Goal: Information Seeking & Learning: Learn about a topic

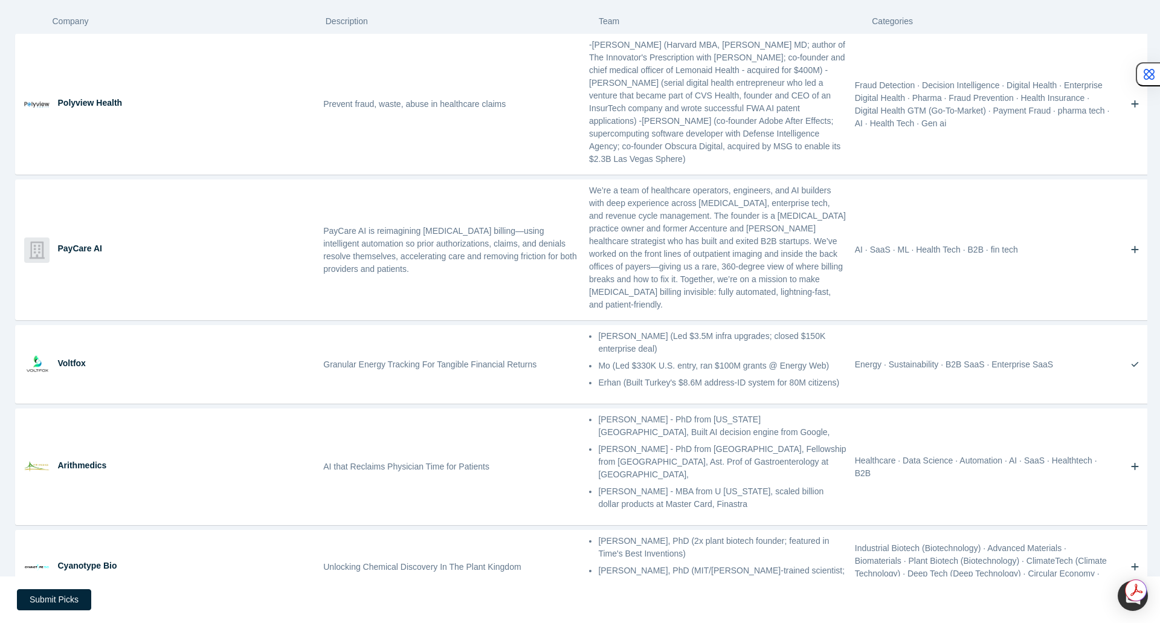
scroll to position [2026, 0]
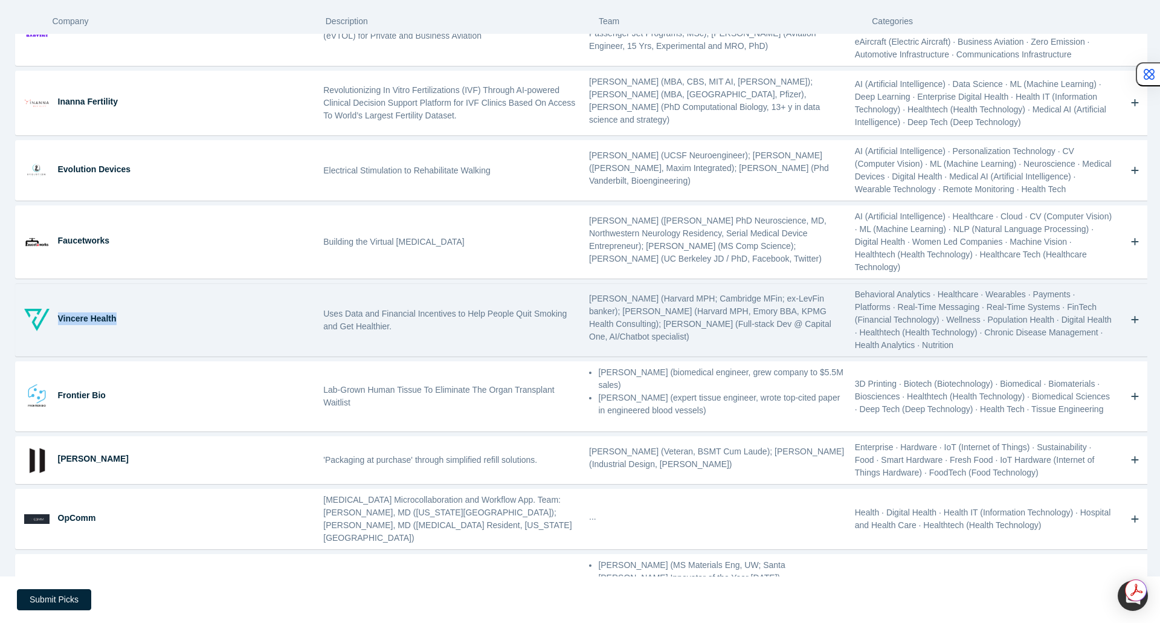
drag, startPoint x: 62, startPoint y: 163, endPoint x: 132, endPoint y: 163, distance: 70.1
click at [132, 284] on div "Vincere Health" at bounding box center [187, 320] width 266 height 72
copy div "Vincere Health"
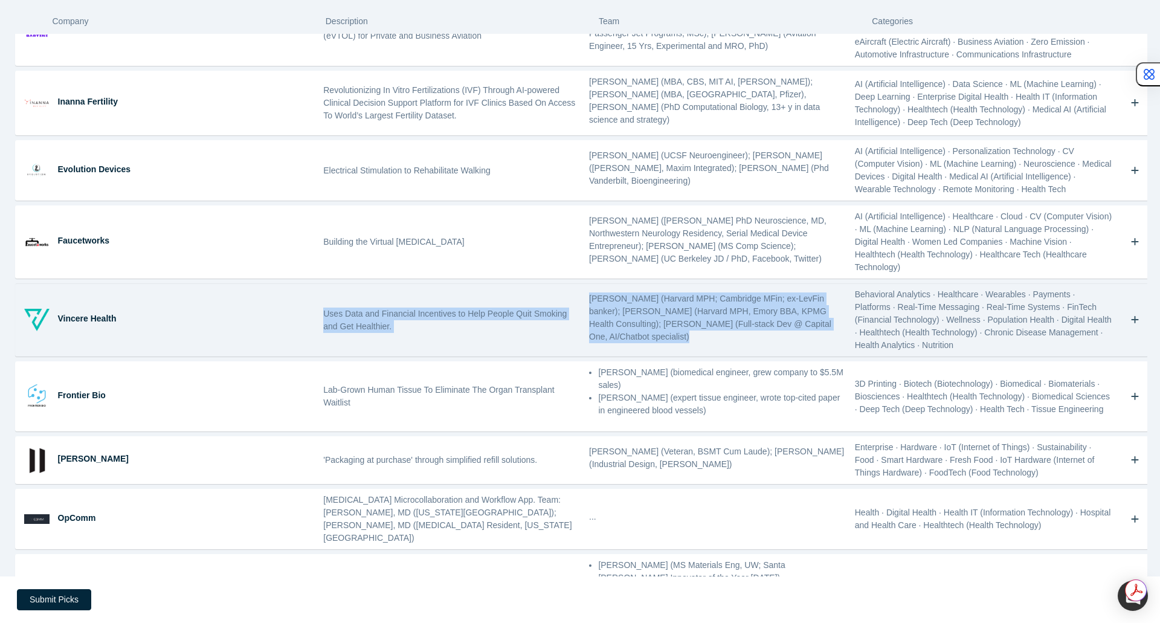
drag, startPoint x: 320, startPoint y: 159, endPoint x: 833, endPoint y: 194, distance: 513.7
click at [833, 284] on div "Vincere Health Uses Data and Financial Incentives to Help People Quit Smoking a…" at bounding box center [585, 320] width 1139 height 72
copy div "Uses Data and Financial Incentives to Help People Quit Smoking and Get Healthie…"
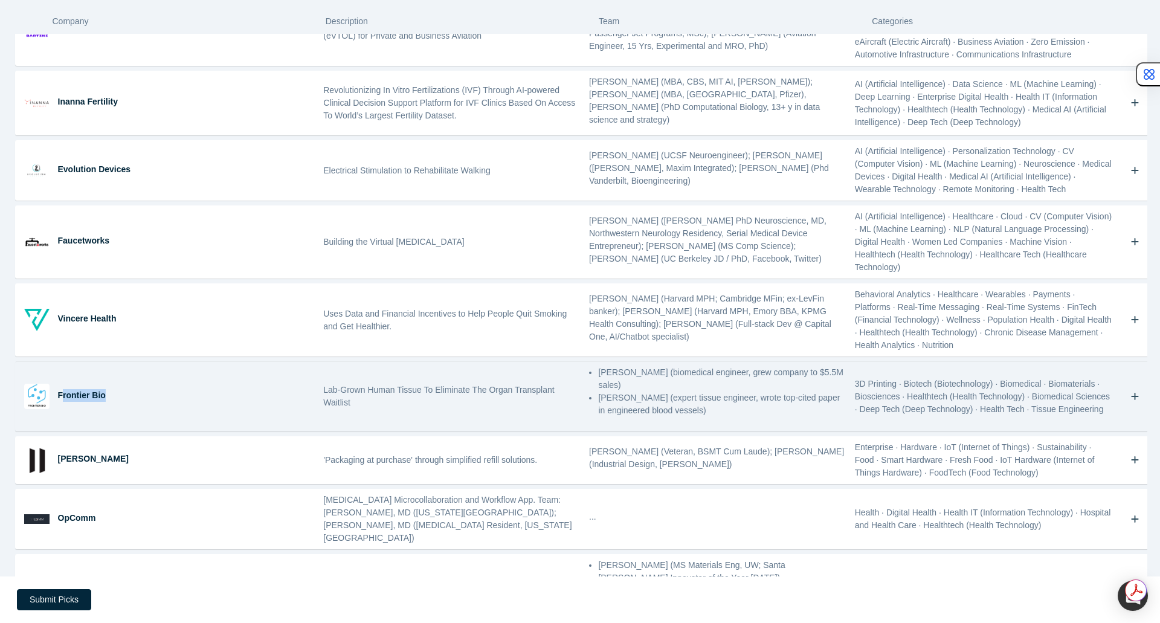
drag, startPoint x: 60, startPoint y: 236, endPoint x: 112, endPoint y: 237, distance: 52.6
click at [112, 389] on div "Frontier Bio" at bounding box center [186, 395] width 257 height 13
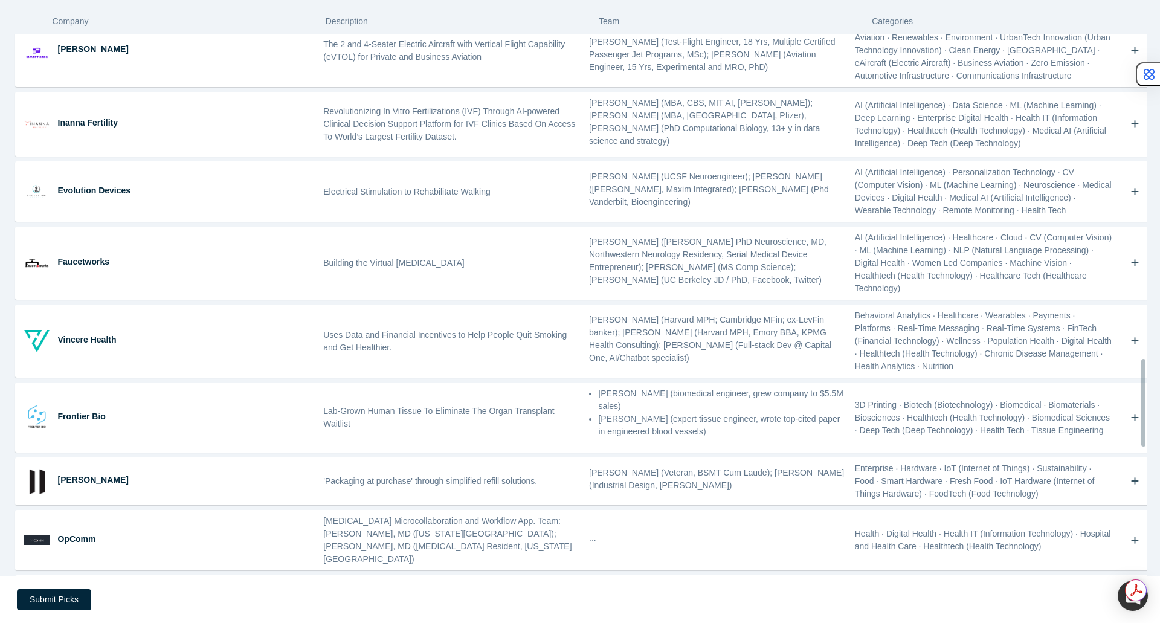
scroll to position [2012, 0]
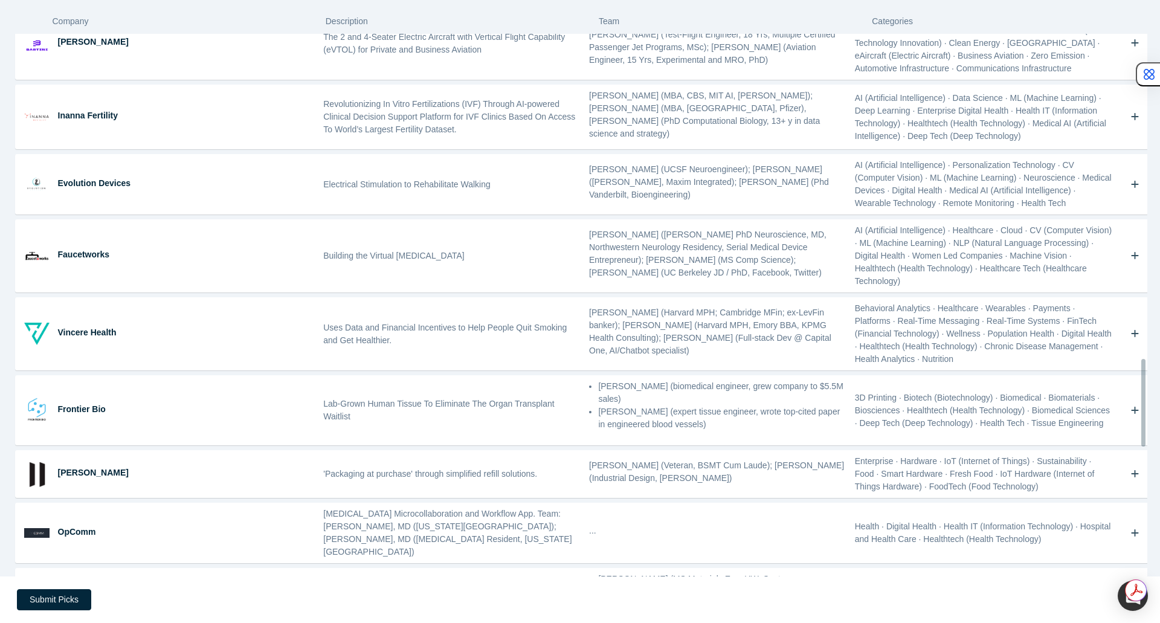
drag, startPoint x: 1145, startPoint y: 415, endPoint x: 1159, endPoint y: 384, distance: 34.6
click at [1159, 384] on div "Company Description Team Categories Polyview Health Prevent fraud, waste, abuse…" at bounding box center [580, 288] width 1160 height 577
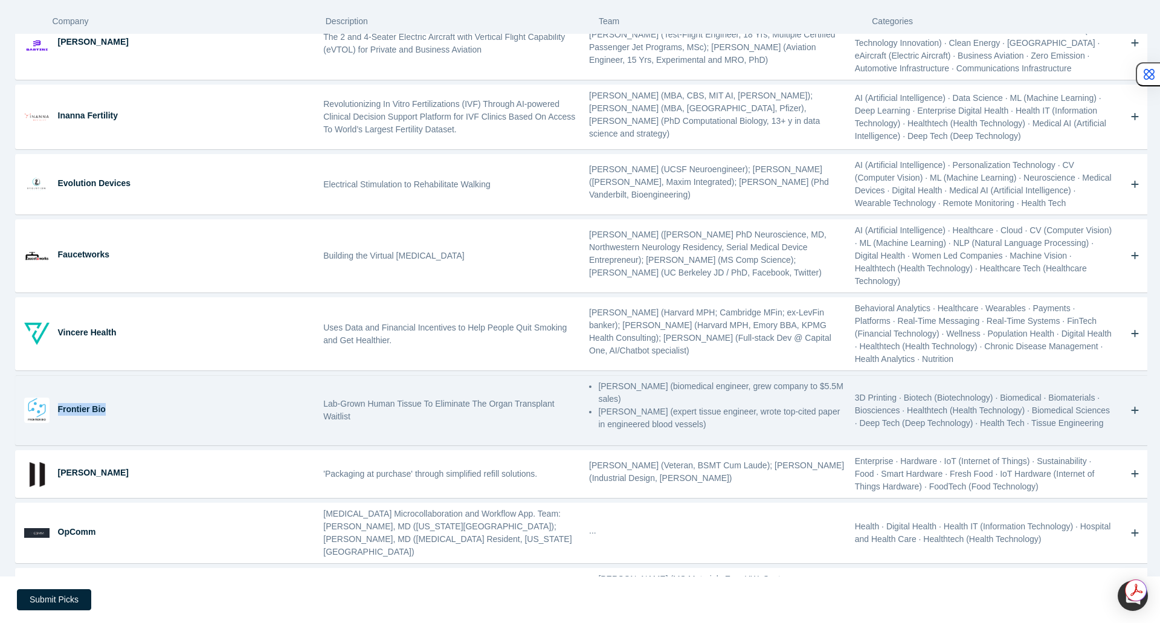
drag, startPoint x: 110, startPoint y: 248, endPoint x: 59, endPoint y: 251, distance: 51.5
click at [59, 403] on div "Frontier Bio" at bounding box center [186, 409] width 257 height 13
copy div "Frontier Bio"
drag, startPoint x: 322, startPoint y: 242, endPoint x: 713, endPoint y: 258, distance: 391.4
click at [713, 376] on div "Frontier Bio Lab-Grown Human Tissue To Eliminate The Organ Transplant Waitlist …" at bounding box center [585, 410] width 1139 height 69
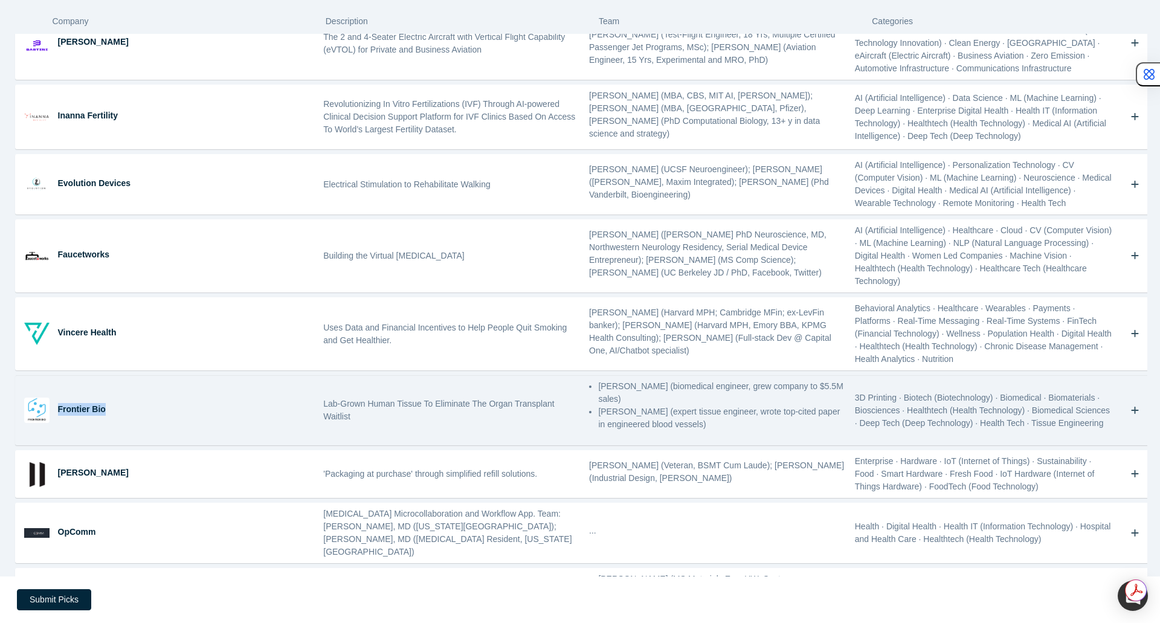
copy div "Lab-Grown Human Tissue To Eliminate The Organ Transplant Waitlist [PERSON_NAME]…"
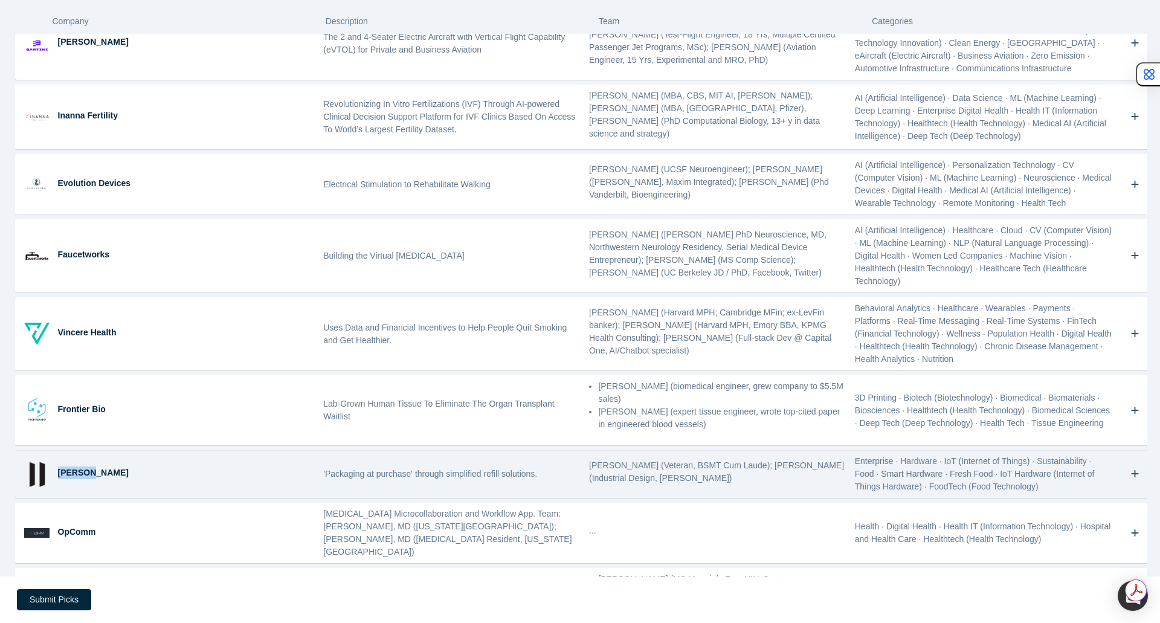
drag, startPoint x: 95, startPoint y: 306, endPoint x: 58, endPoint y: 304, distance: 37.5
click at [58, 467] on div "[PERSON_NAME]" at bounding box center [186, 473] width 257 height 13
copy div "[PERSON_NAME]"
drag, startPoint x: 584, startPoint y: 299, endPoint x: 636, endPoint y: 300, distance: 52.0
click at [636, 451] on div "[PERSON_NAME] (Veteran, BSMT Cum Laude); [PERSON_NAME] (Industrial Design, [PER…" at bounding box center [718, 474] width 266 height 47
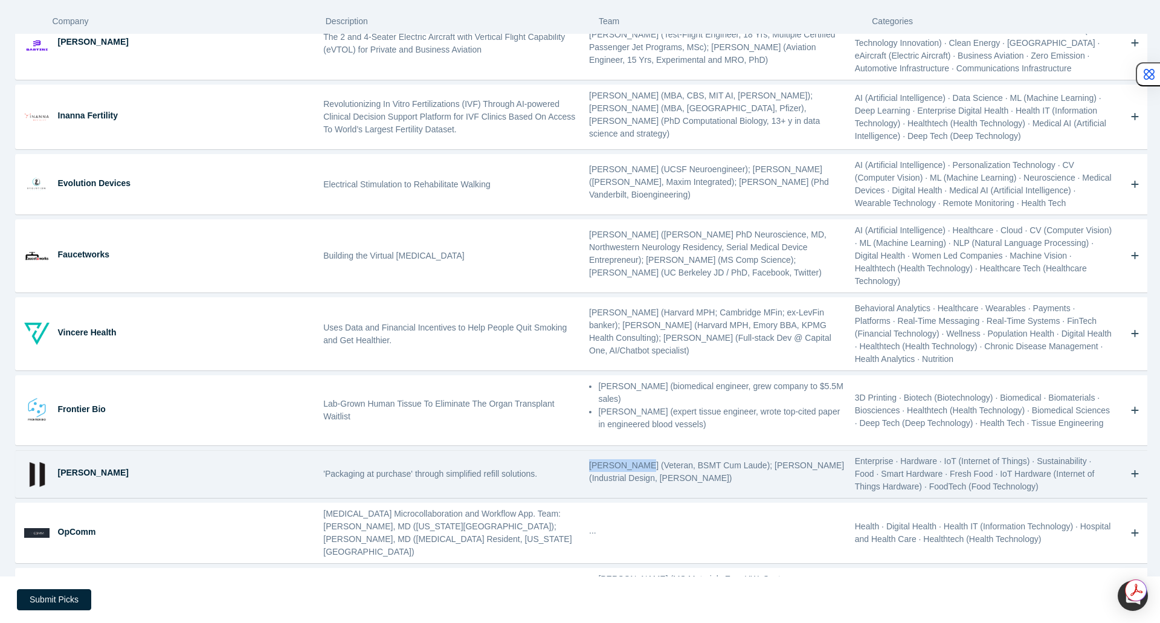
copy p "[PERSON_NAME]"
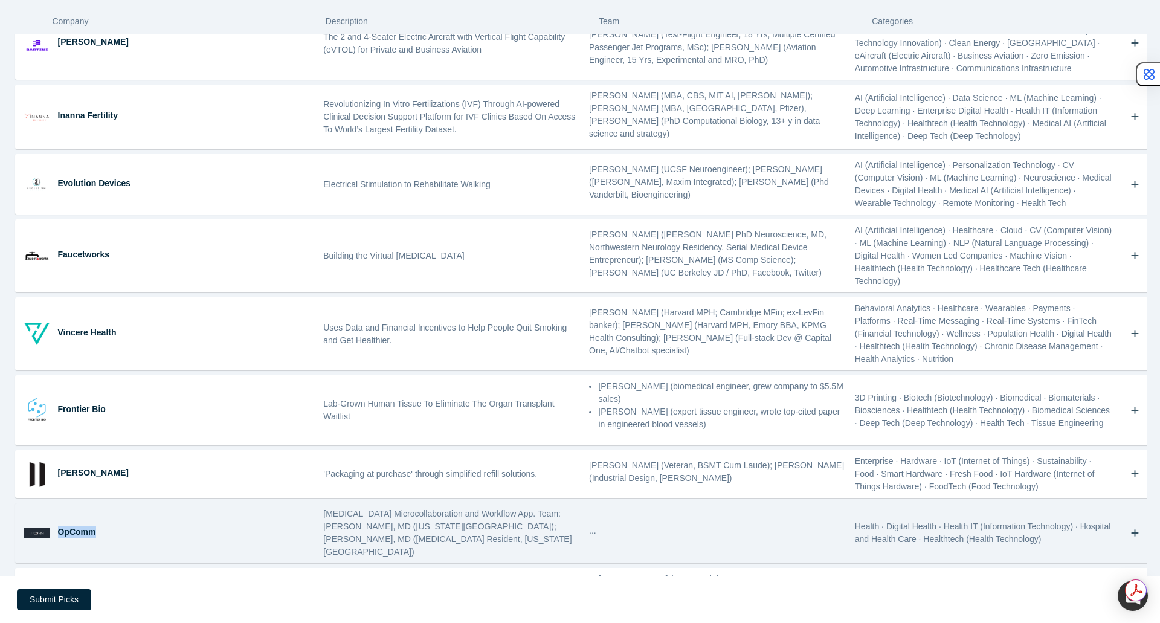
drag, startPoint x: 110, startPoint y: 368, endPoint x: 57, endPoint y: 367, distance: 53.2
click at [57, 503] on div "OpComm" at bounding box center [187, 532] width 266 height 59
copy div "OpComm"
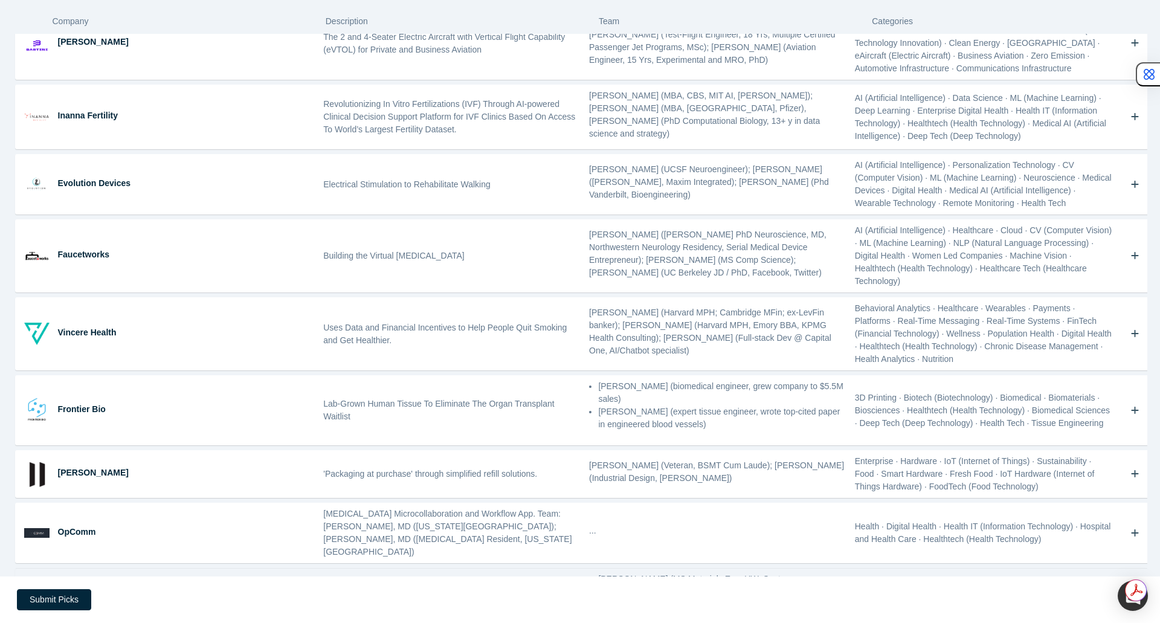
drag, startPoint x: 114, startPoint y: 448, endPoint x: 57, endPoint y: 447, distance: 57.4
click at [58, 606] on div "CruzFoam" at bounding box center [186, 612] width 257 height 13
copy div "CruzFoam"
drag, startPoint x: 320, startPoint y: 447, endPoint x: 760, endPoint y: 479, distance: 440.5
click at [760, 569] on div "CruzFoam Compostable styrofoam replacement from the ocean, for the ocean. [PERS…" at bounding box center [585, 614] width 1139 height 90
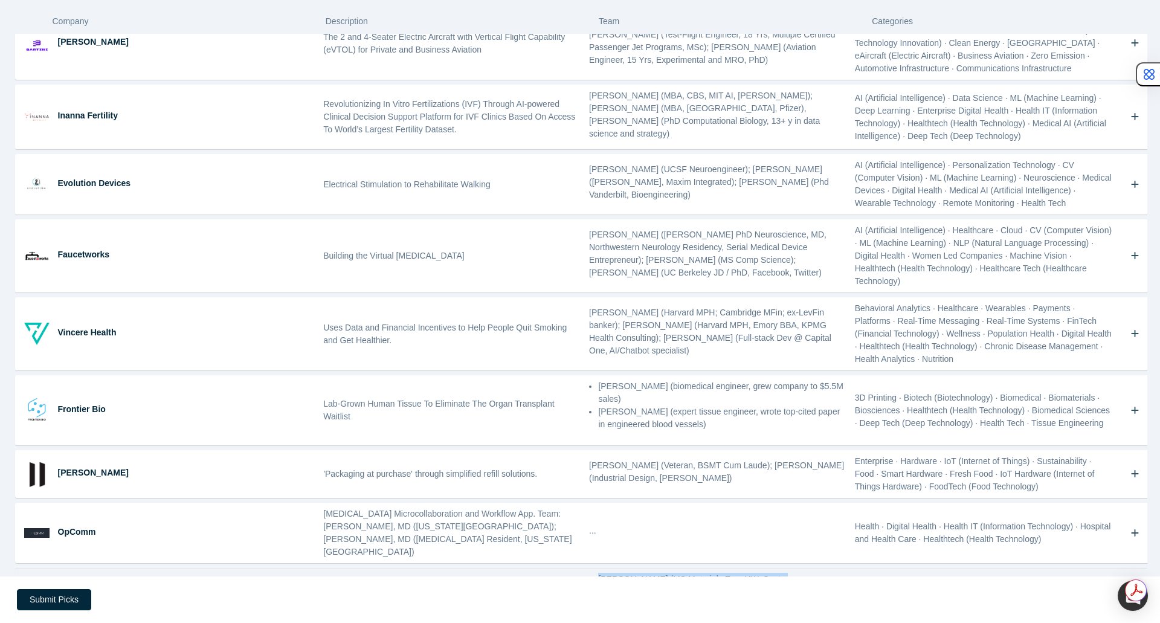
copy div "Compostable styrofoam replacement from the ocean, for the ocean. [PERSON_NAME] …"
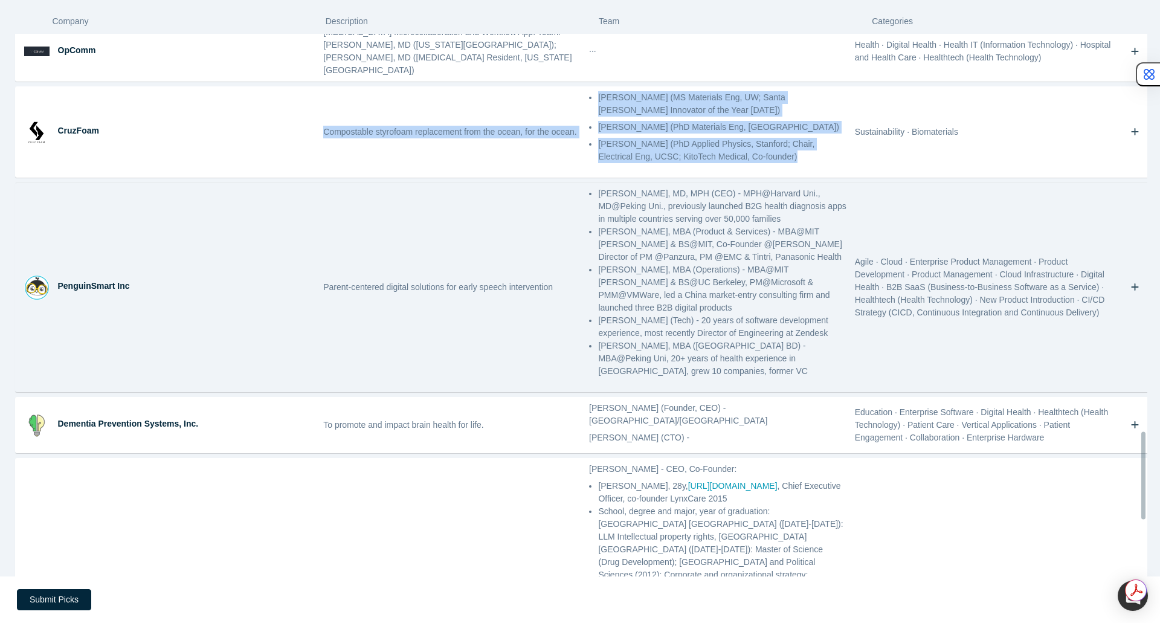
scroll to position [2436, 0]
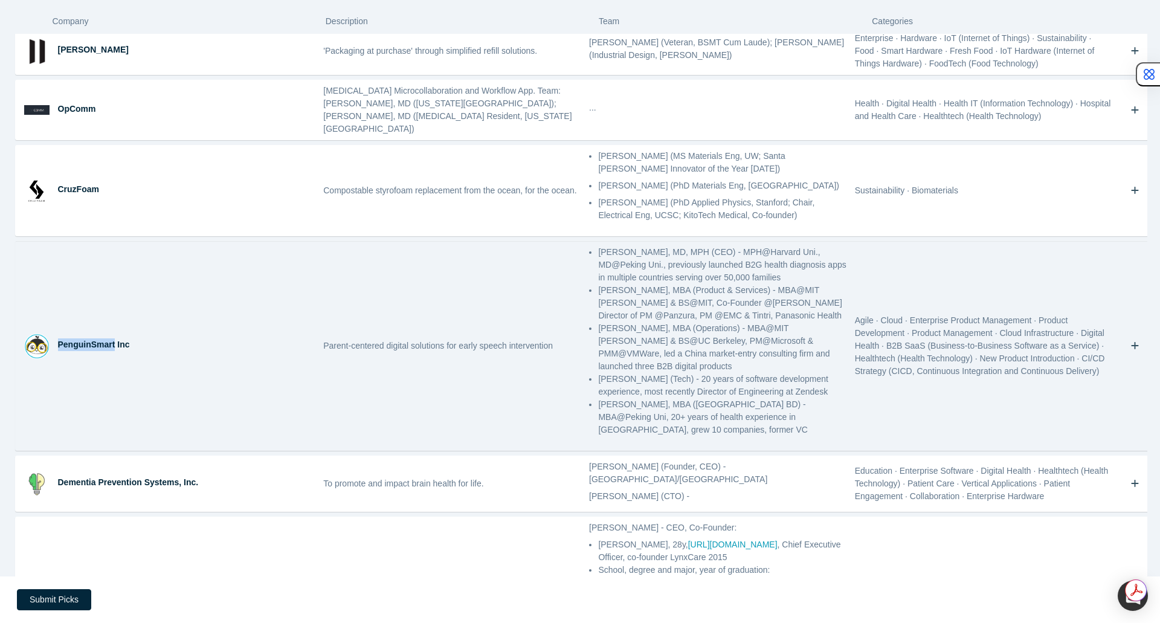
drag, startPoint x: 58, startPoint y: 164, endPoint x: 110, endPoint y: 170, distance: 52.3
click at [114, 338] on div "PenguinSmart Inc" at bounding box center [186, 344] width 257 height 13
copy div "PenguinSmart"
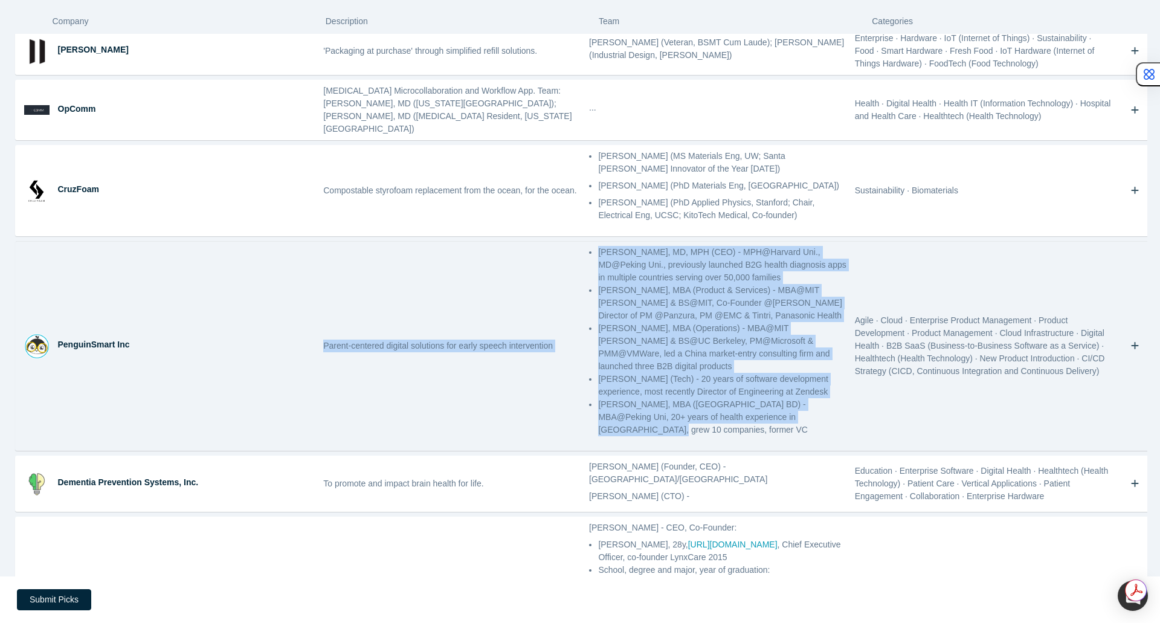
drag, startPoint x: 321, startPoint y: 163, endPoint x: 812, endPoint y: 241, distance: 497.0
click at [812, 242] on div "PenguinSmart Inc Parent-centered digital solutions for early speech interventio…" at bounding box center [585, 346] width 1139 height 209
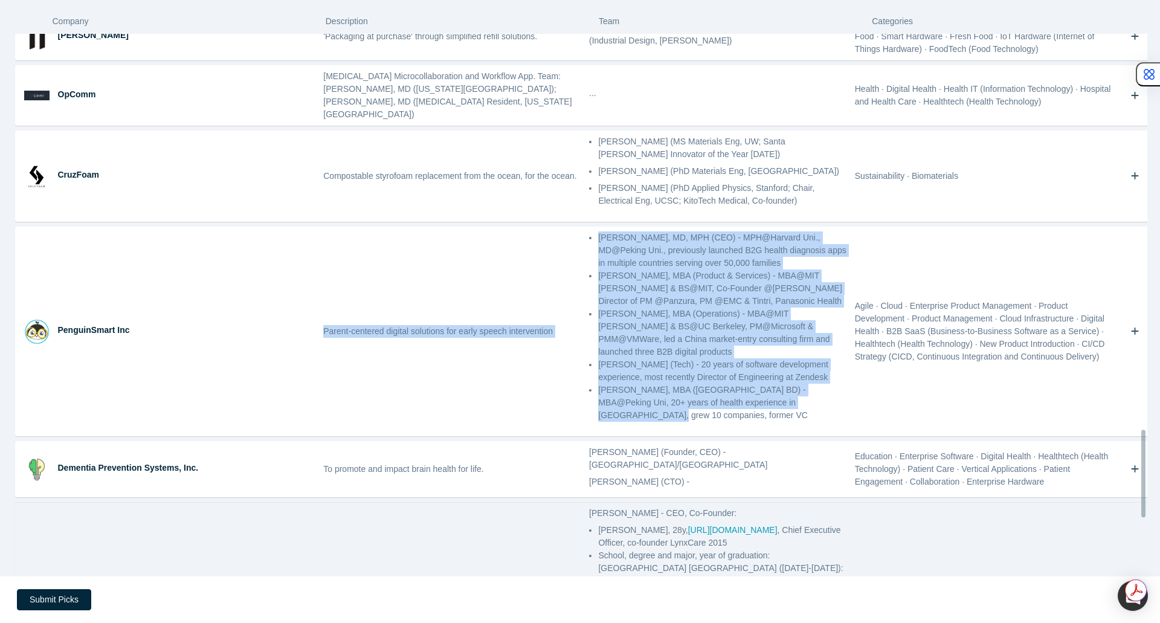
scroll to position [2449, 0]
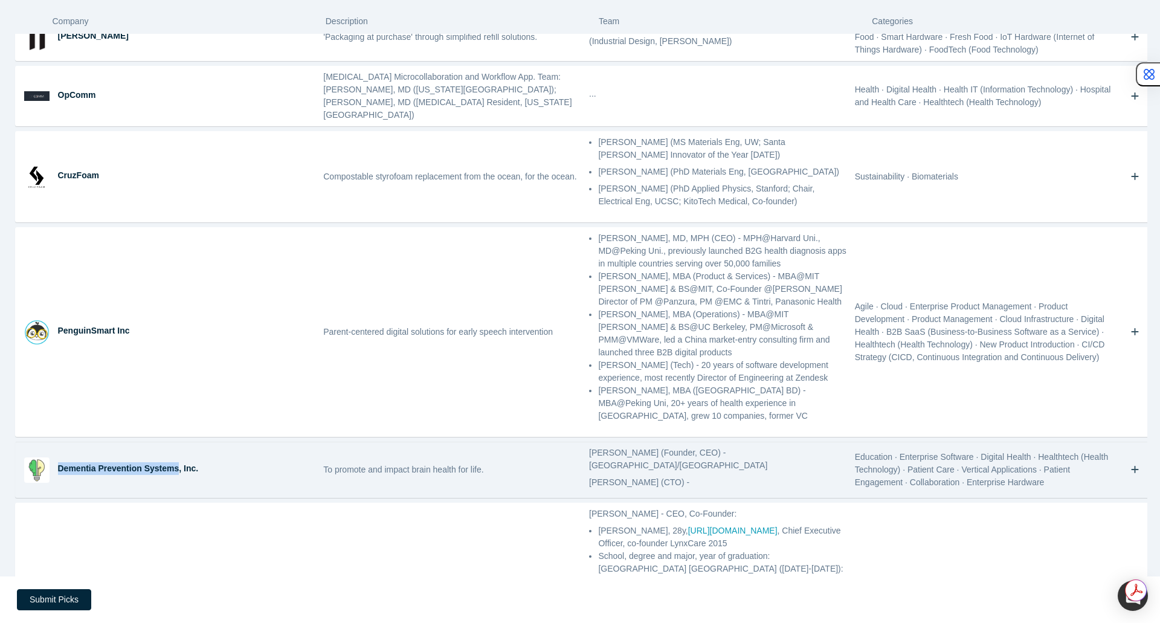
drag, startPoint x: 59, startPoint y: 275, endPoint x: 176, endPoint y: 281, distance: 116.8
click at [176, 442] on div "Dementia Prevention Systems, Inc." at bounding box center [187, 469] width 266 height 55
drag, startPoint x: 598, startPoint y: 258, endPoint x: 650, endPoint y: 260, distance: 52.6
click at [650, 447] on p "[PERSON_NAME] (Founder, CEO) - [GEOGRAPHIC_DATA]/[GEOGRAPHIC_DATA]" at bounding box center [717, 459] width 257 height 25
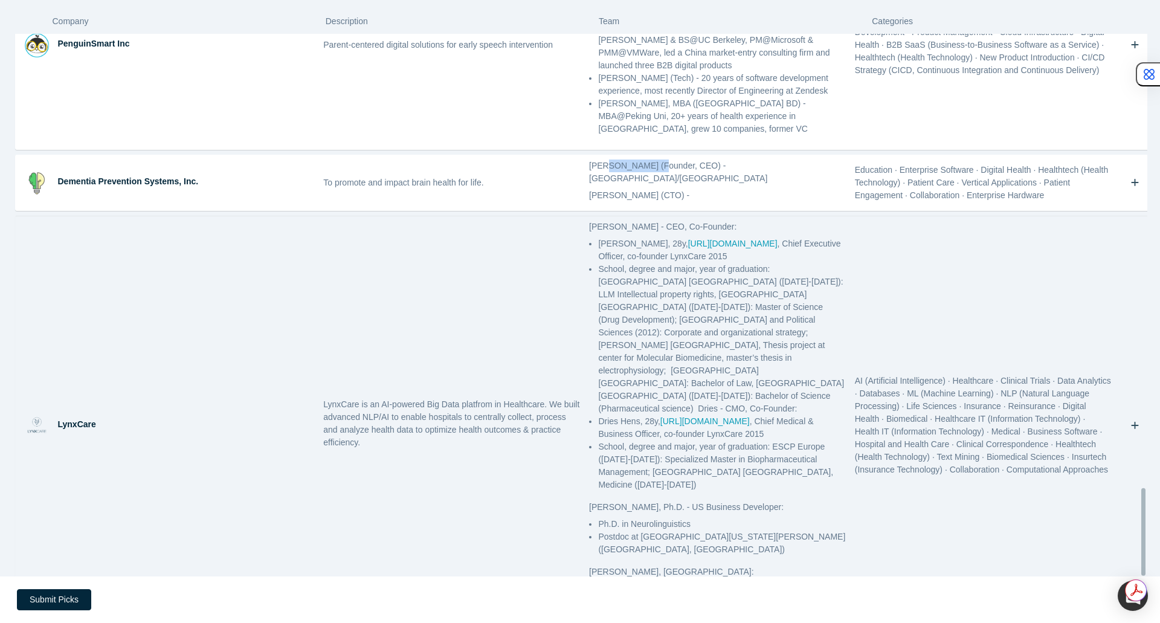
scroll to position [2812, 0]
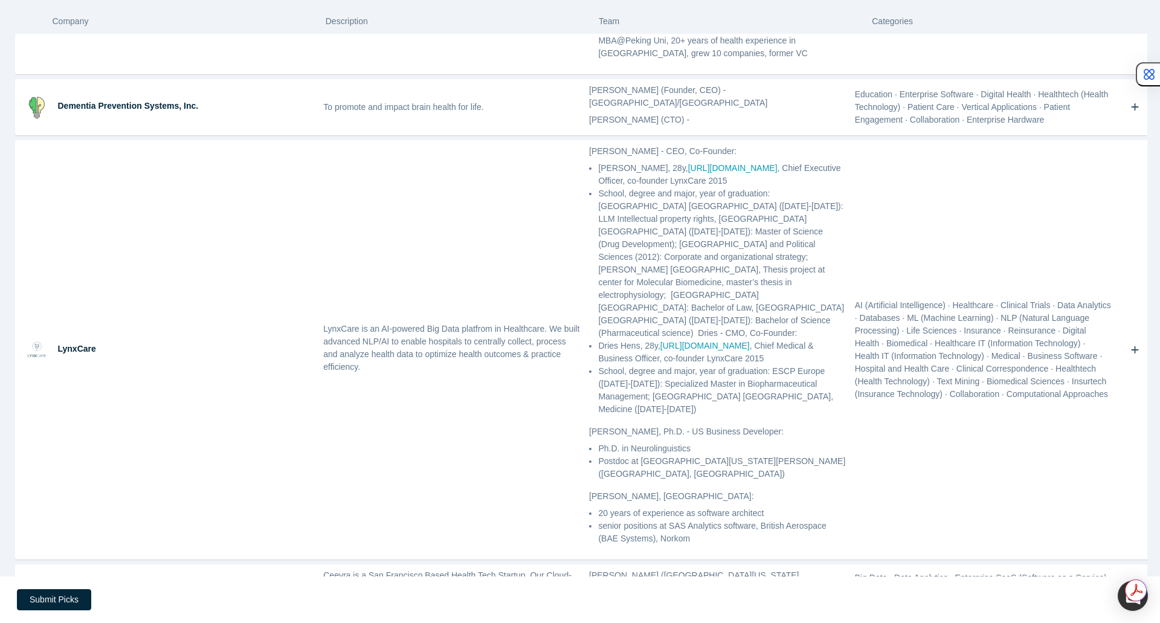
drag, startPoint x: 57, startPoint y: 456, endPoint x: 84, endPoint y: 456, distance: 26.6
drag, startPoint x: 320, startPoint y: 459, endPoint x: 734, endPoint y: 497, distance: 415.2
drag, startPoint x: 57, startPoint y: 541, endPoint x: 80, endPoint y: 541, distance: 22.4
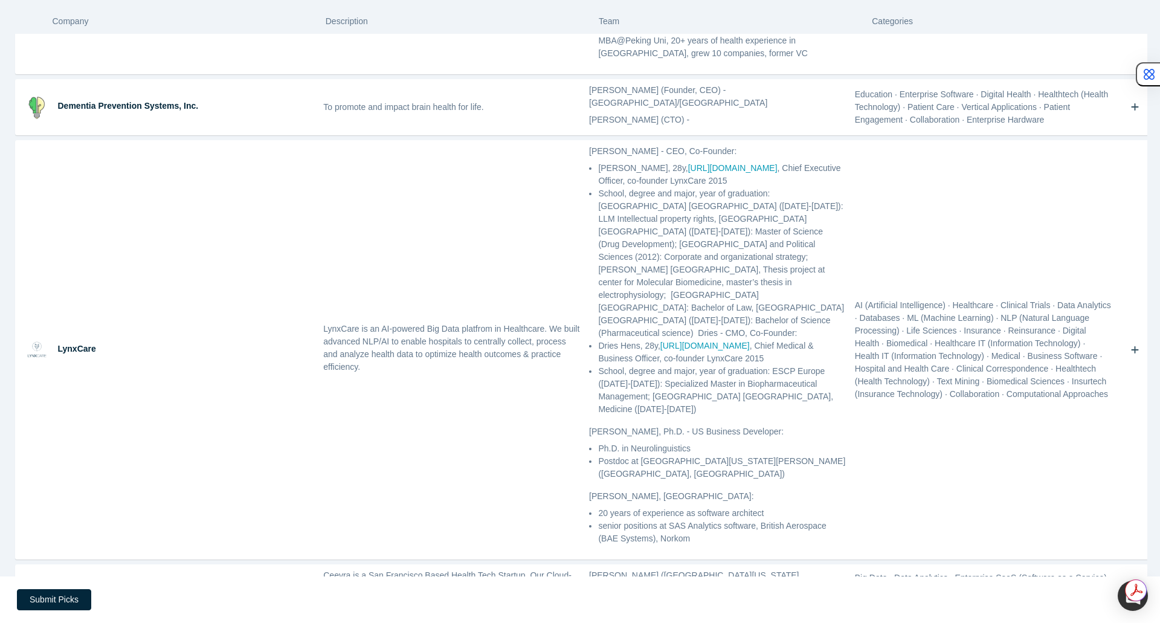
drag, startPoint x: 700, startPoint y: 520, endPoint x: 632, endPoint y: 523, distance: 68.4
drag, startPoint x: 583, startPoint y: 545, endPoint x: 645, endPoint y: 549, distance: 63.0
